Goal: Task Accomplishment & Management: Complete application form

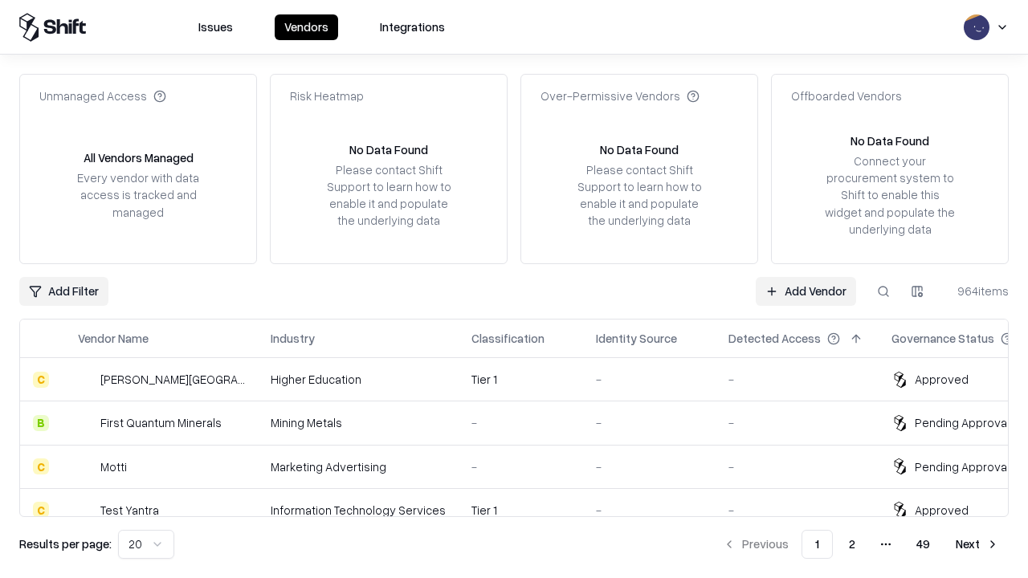
click at [805, 291] on link "Add Vendor" at bounding box center [806, 291] width 100 height 29
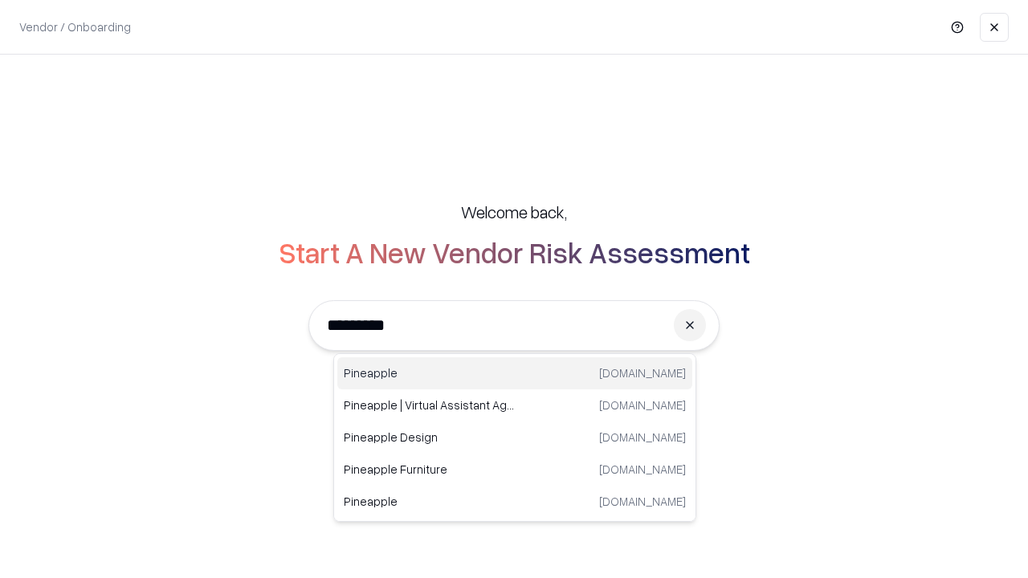
click at [515, 373] on div "Pineapple [DOMAIN_NAME]" at bounding box center [514, 373] width 355 height 32
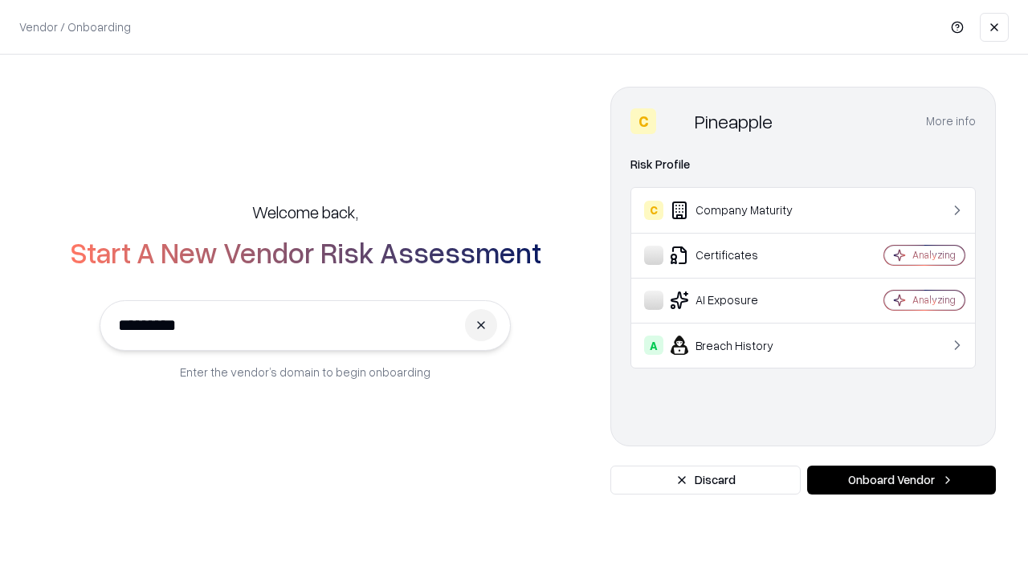
type input "*********"
click at [901, 480] on button "Onboard Vendor" at bounding box center [901, 480] width 189 height 29
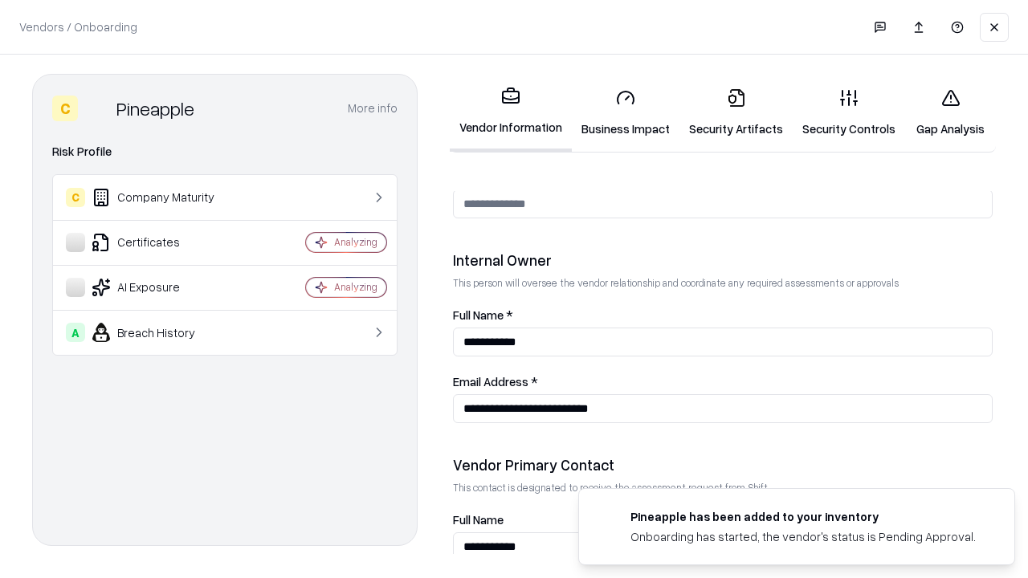
scroll to position [832, 0]
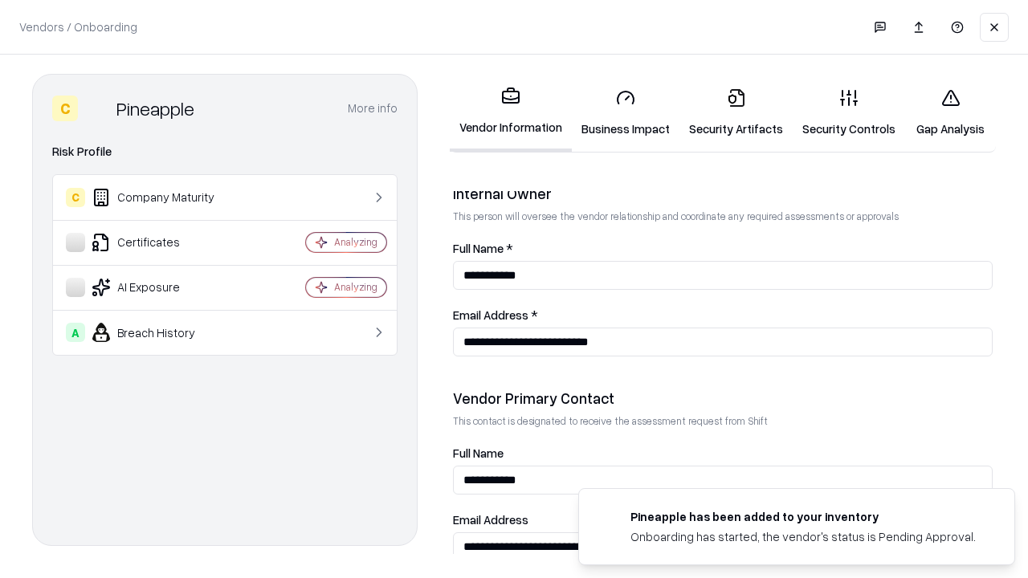
click at [625, 112] on link "Business Impact" at bounding box center [626, 112] width 108 height 75
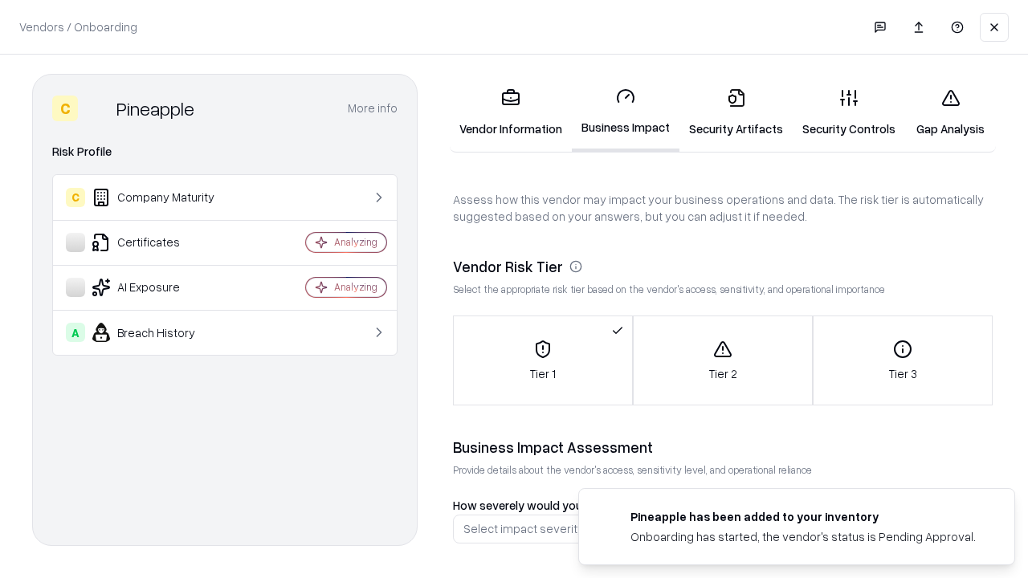
click at [950, 112] on link "Gap Analysis" at bounding box center [950, 112] width 91 height 75
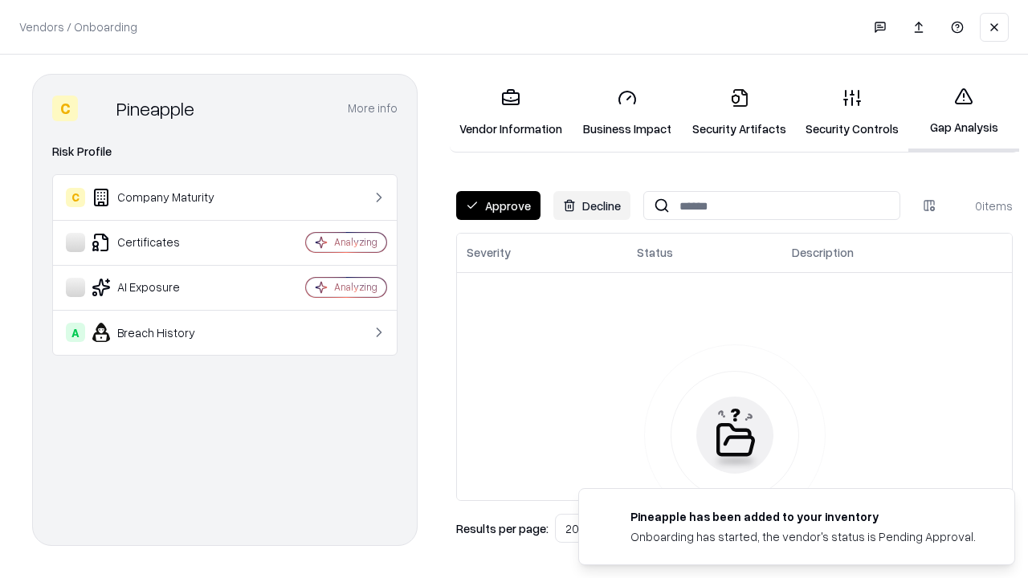
click at [498, 206] on button "Approve" at bounding box center [498, 205] width 84 height 29
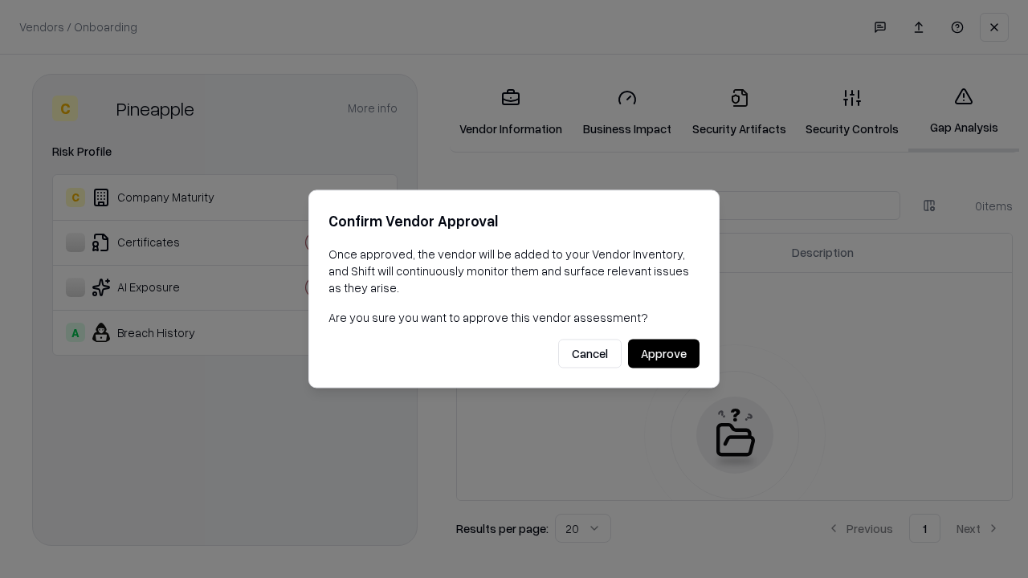
click at [663, 353] on button "Approve" at bounding box center [663, 354] width 71 height 29
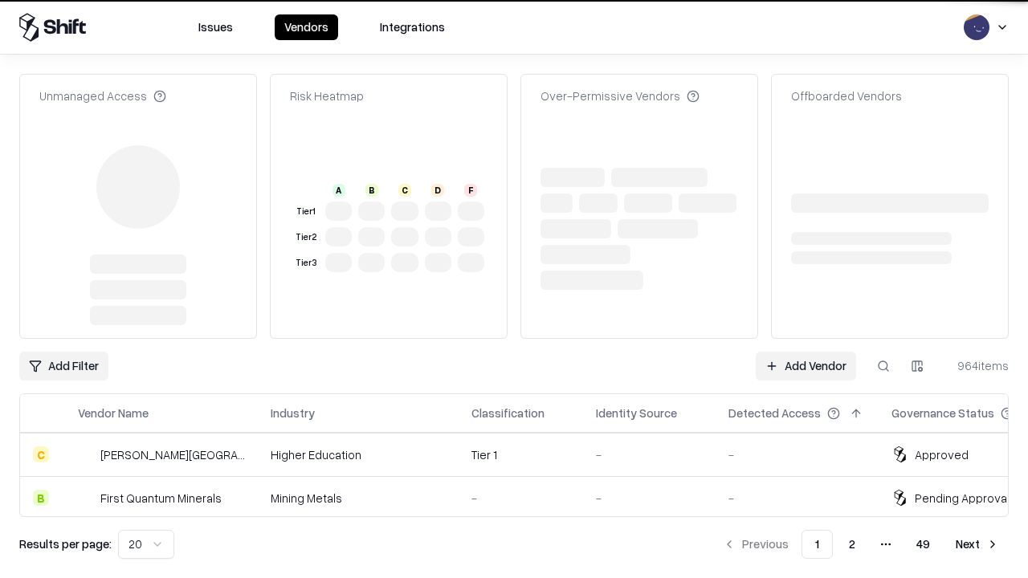
type input "*********"
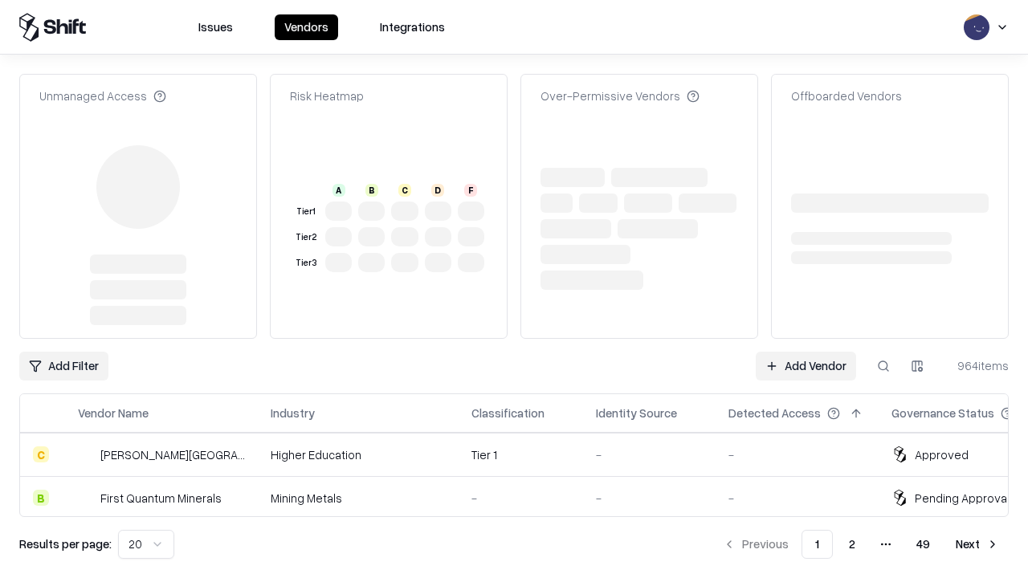
click at [805, 352] on link "Add Vendor" at bounding box center [806, 366] width 100 height 29
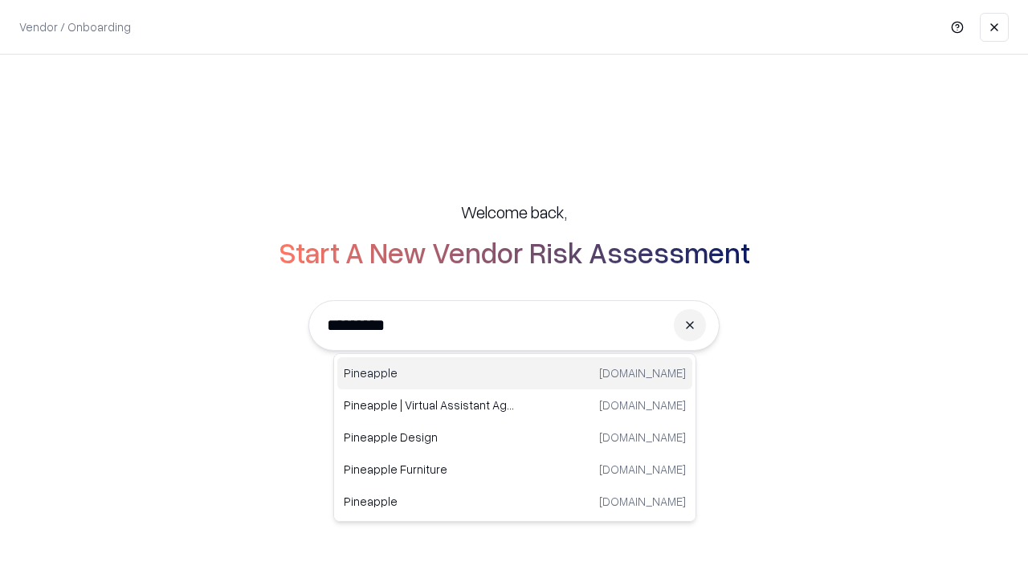
click at [515, 373] on div "Pineapple [DOMAIN_NAME]" at bounding box center [514, 373] width 355 height 32
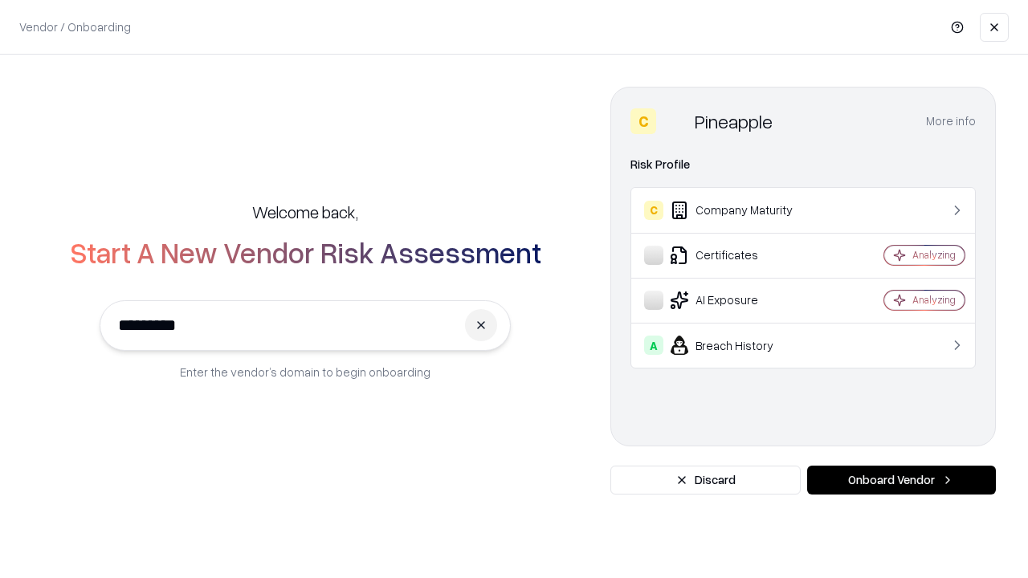
type input "*********"
click at [901, 480] on button "Onboard Vendor" at bounding box center [901, 480] width 189 height 29
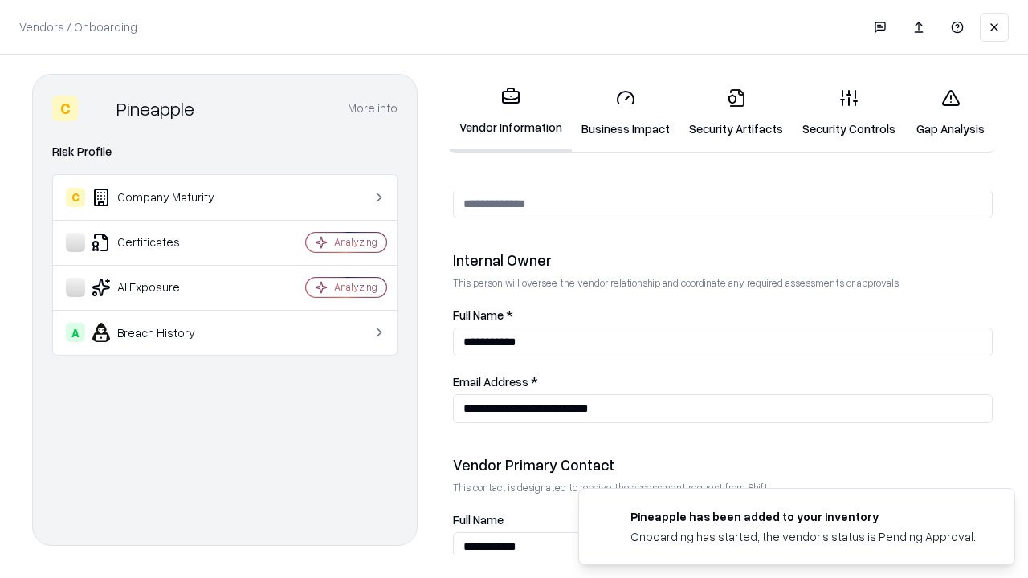
scroll to position [832, 0]
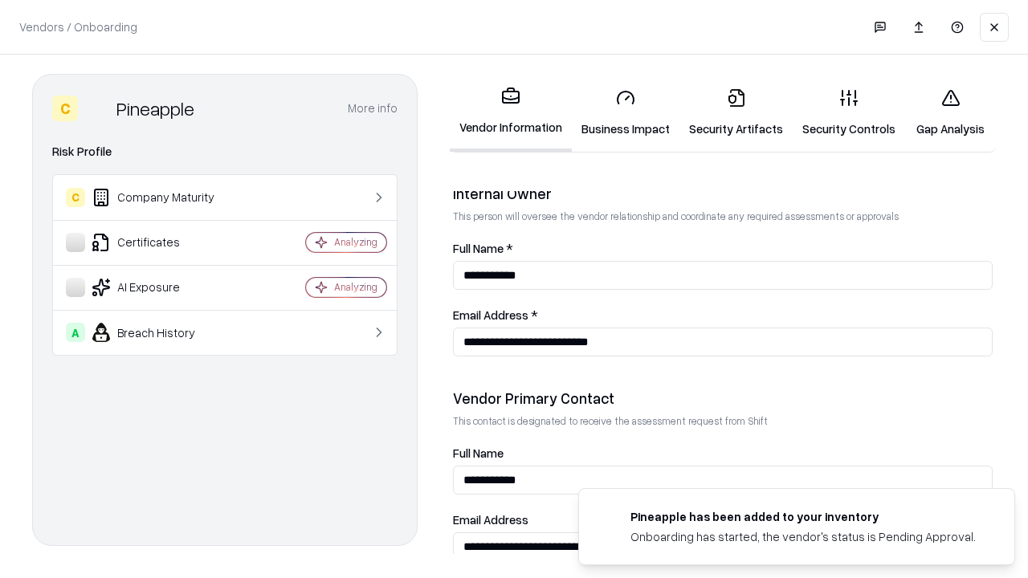
click at [950, 112] on link "Gap Analysis" at bounding box center [950, 112] width 91 height 75
